Goal: Find specific page/section: Find specific page/section

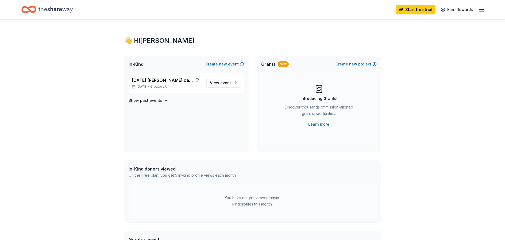
click at [43, 8] on icon "Home" at bounding box center [56, 9] width 34 height 11
click at [29, 9] on icon "Home" at bounding box center [28, 9] width 15 height 13
click at [56, 9] on icon "Home" at bounding box center [56, 9] width 34 height 6
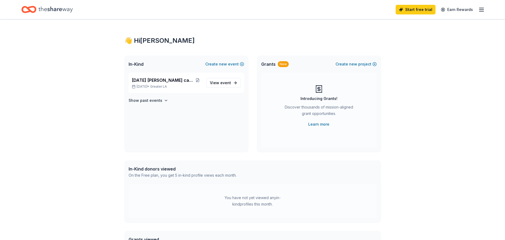
click at [56, 9] on icon "Home" at bounding box center [56, 9] width 34 height 6
click at [27, 9] on icon "Home" at bounding box center [28, 9] width 15 height 13
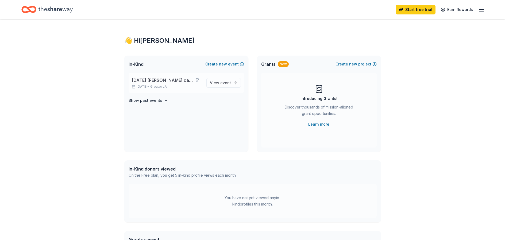
click at [167, 85] on span "Greater LA" at bounding box center [158, 87] width 17 height 4
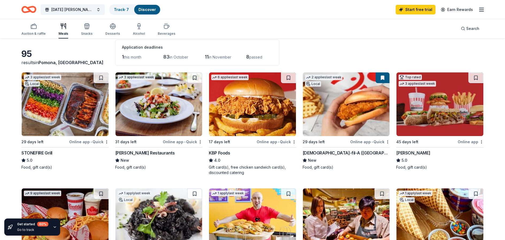
scroll to position [21, 0]
